Goal: Task Accomplishment & Management: Manage account settings

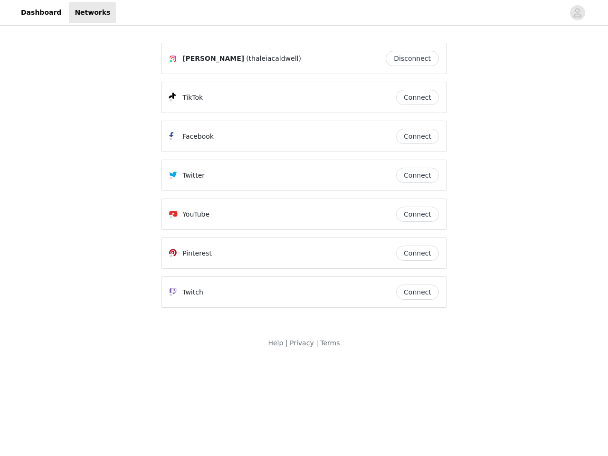
click at [304, 180] on div "Twitter" at bounding box center [282, 175] width 227 height 11
click at [304, 13] on div at bounding box center [340, 12] width 449 height 21
click at [578, 13] on icon "avatar" at bounding box center [577, 12] width 9 height 15
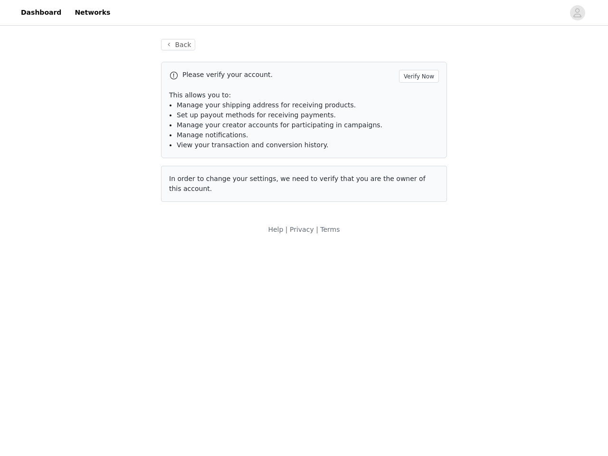
click at [415, 58] on div "Back Please verify your account. Verify Now This allows you to: Manage your shi…" at bounding box center [304, 121] width 309 height 186
click at [418, 97] on p "This allows you to:" at bounding box center [304, 95] width 270 height 10
click at [418, 136] on li "Manage notifications." at bounding box center [308, 135] width 262 height 10
click at [418, 175] on span "In order to change your settings, we need to verify that you are the owner of t…" at bounding box center [297, 184] width 257 height 18
click at [418, 214] on div "Back Please verify your account. Verify Now This allows you to: Manage your shi…" at bounding box center [304, 126] width 309 height 197
